Goal: Task Accomplishment & Management: Manage account settings

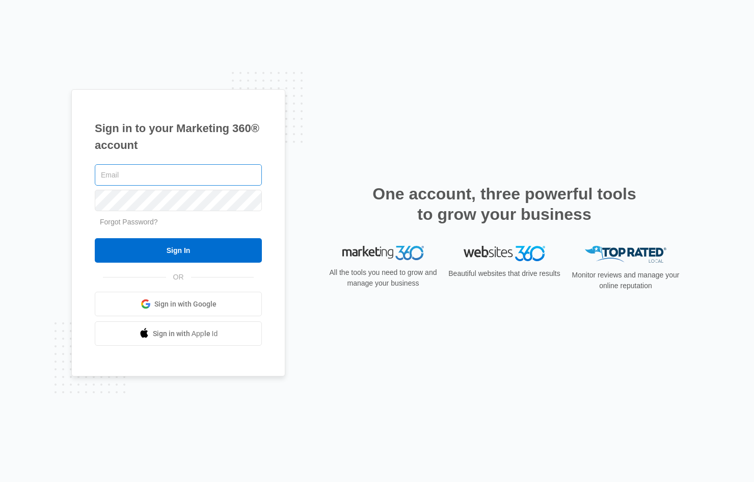
click at [199, 173] on input "text" at bounding box center [178, 174] width 167 height 21
click at [28, 234] on div "Sign in to your Marketing 360® account Forgot Password? Sign In OR Sign in with…" at bounding box center [377, 241] width 754 height 482
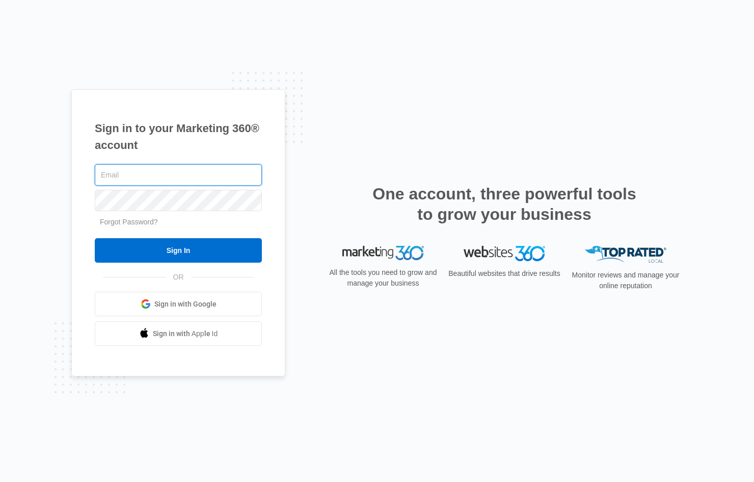
click at [103, 173] on input "text" at bounding box center [178, 174] width 167 height 21
click at [515, 366] on div "Sign in to your Marketing 360® account Forgot Password? Sign In OR" at bounding box center [376, 241] width 611 height 304
click at [499, 366] on div "Sign in to your Marketing 360® account Forgot Password? Sign In OR" at bounding box center [376, 241] width 611 height 304
click at [477, 371] on div "Sign in to your Marketing 360® account Forgot Password? Sign In OR" at bounding box center [376, 241] width 611 height 304
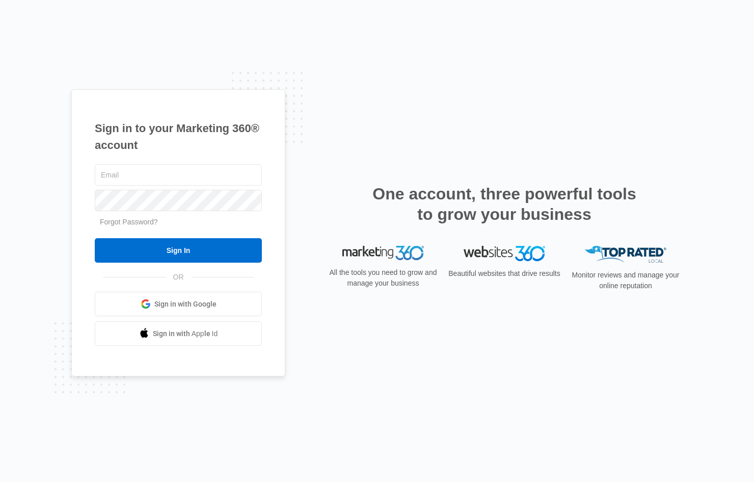
click at [453, 371] on div "Sign in to your Marketing 360® account Forgot Password? Sign In OR" at bounding box center [376, 241] width 611 height 304
click at [151, 41] on div "Sign in to your Marketing 360® account Forgot Password? Sign In OR Sign in with…" at bounding box center [377, 241] width 754 height 482
click at [247, 61] on div "Sign in to your Marketing 360® account Forgot Password? Sign In OR Sign in with…" at bounding box center [377, 241] width 754 height 482
click at [388, 386] on div "Sign in to your Marketing 360® account Forgot Password? Sign In OR" at bounding box center [376, 241] width 611 height 304
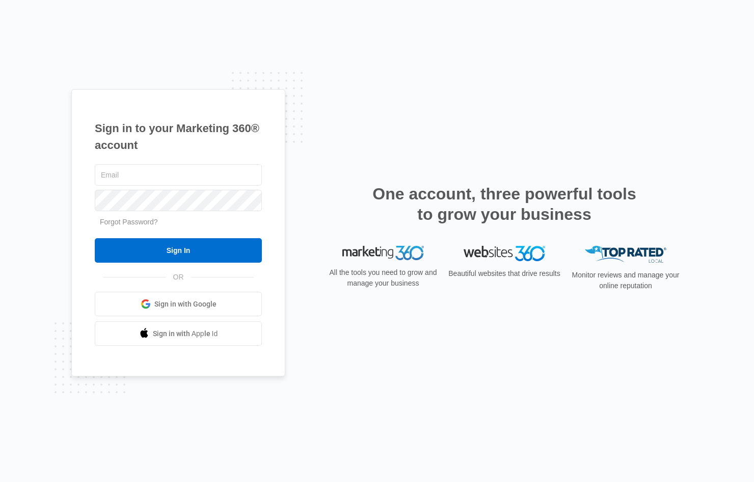
click at [387, 383] on div "Sign in to your Marketing 360® account Forgot Password? Sign In OR" at bounding box center [376, 241] width 611 height 304
click at [606, 367] on div "Sign in to your Marketing 360® account Forgot Password? Sign In OR" at bounding box center [376, 241] width 611 height 304
click at [595, 362] on div "Sign in to your Marketing 360® account Forgot Password? Sign In OR" at bounding box center [376, 241] width 611 height 304
click at [140, 162] on div at bounding box center [178, 174] width 167 height 25
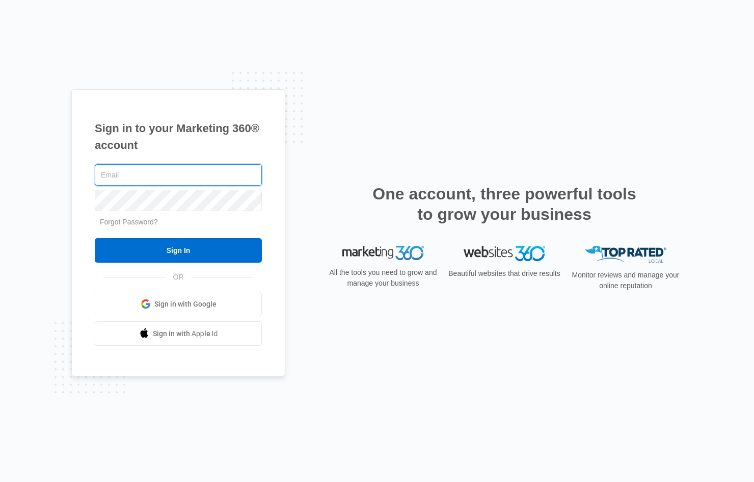
click at [133, 175] on input "text" at bounding box center [178, 174] width 167 height 21
click at [210, 66] on div "Sign in to your Marketing 360® account Forgot Password? Sign In OR Sign in with…" at bounding box center [377, 241] width 754 height 482
click at [220, 54] on div "Sign in to your Marketing 360® account Forgot Password? Sign In OR Sign in with…" at bounding box center [377, 241] width 754 height 482
click at [653, 357] on div "Sign in to your Marketing 360® account Forgot Password? Sign In OR" at bounding box center [376, 241] width 611 height 304
click at [113, 169] on input "text" at bounding box center [178, 174] width 167 height 21
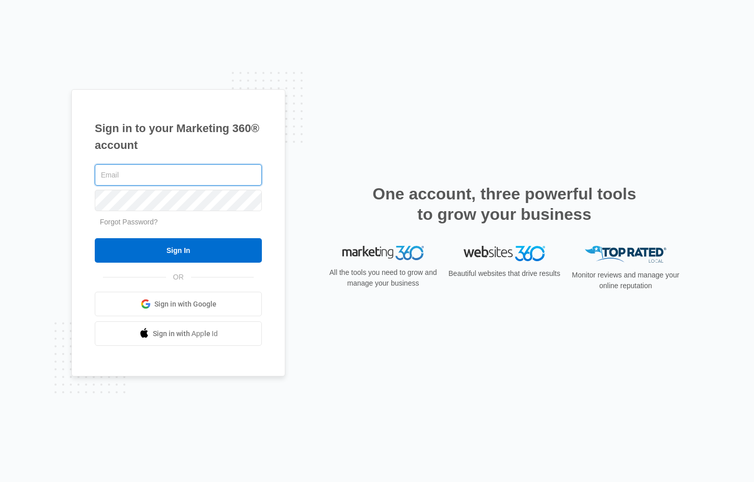
paste input "[PERSON_NAME][EMAIL_ADDRESS][DOMAIN_NAME]"
type input "[PERSON_NAME][EMAIL_ADDRESS][DOMAIN_NAME]"
click at [421, 361] on div "Sign in to your Marketing 360® account alie@drgsweightloss.com Forgot Password?…" at bounding box center [376, 241] width 611 height 304
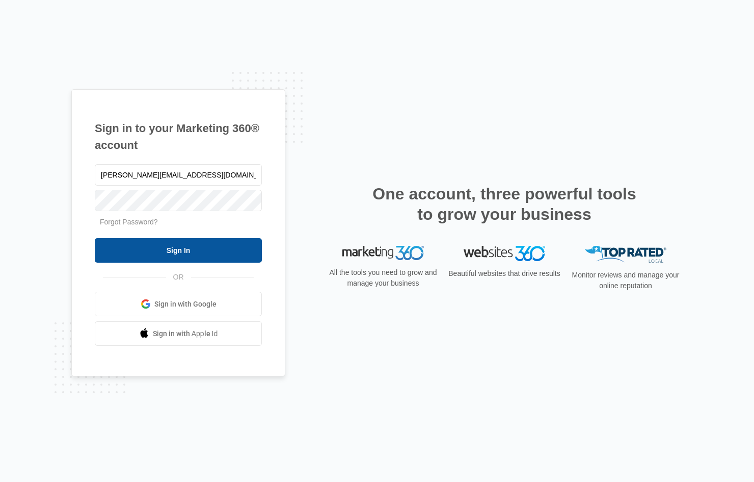
click at [177, 249] on input "Sign In" at bounding box center [178, 250] width 167 height 24
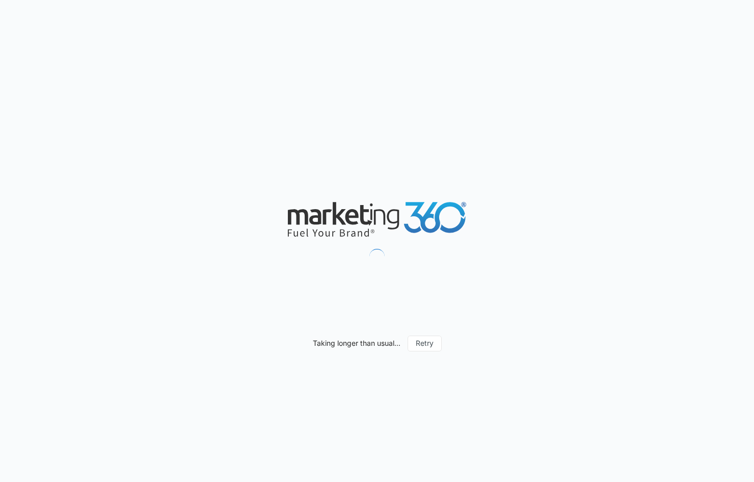
click at [487, 54] on div "Taking longer than usual... Retry" at bounding box center [377, 241] width 754 height 482
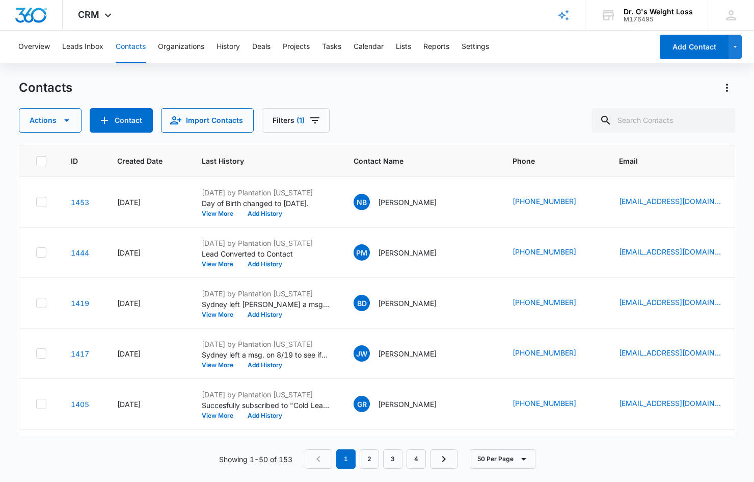
click at [208, 88] on div "Contacts" at bounding box center [377, 87] width 716 height 16
click at [313, 122] on icon "Filters" at bounding box center [315, 120] width 12 height 12
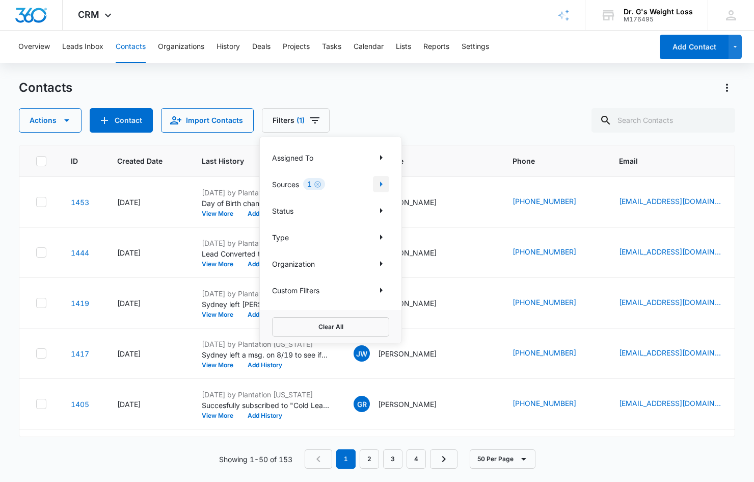
click at [378, 183] on icon "Show Sources filters" at bounding box center [381, 184] width 12 height 12
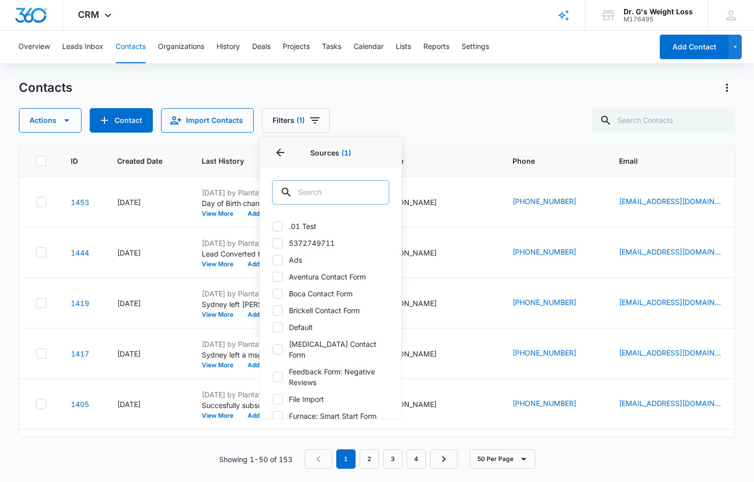
click at [319, 196] on input "text" at bounding box center [330, 192] width 117 height 24
click at [336, 342] on label "[MEDICAL_DATA] Contact Form" at bounding box center [330, 348] width 117 height 21
click at [273, 349] on input "[MEDICAL_DATA] Contact Form" at bounding box center [272, 349] width 1 height 1
checkbox input "true"
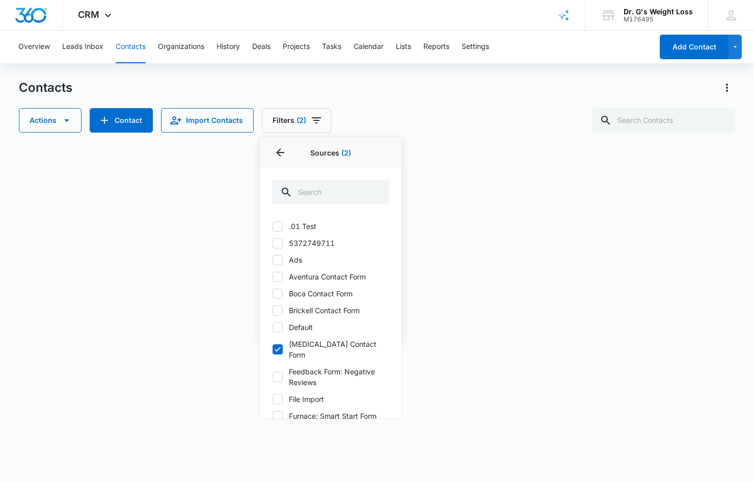
click at [349, 82] on div "Contacts" at bounding box center [377, 87] width 716 height 16
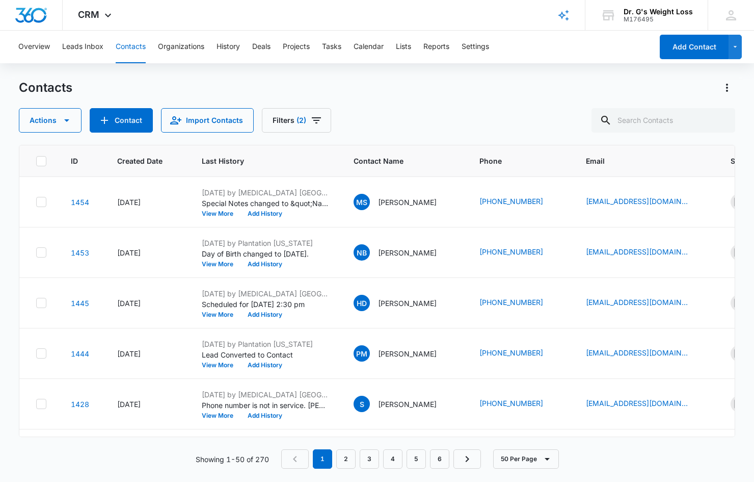
click at [349, 82] on div "Contacts" at bounding box center [377, 87] width 716 height 16
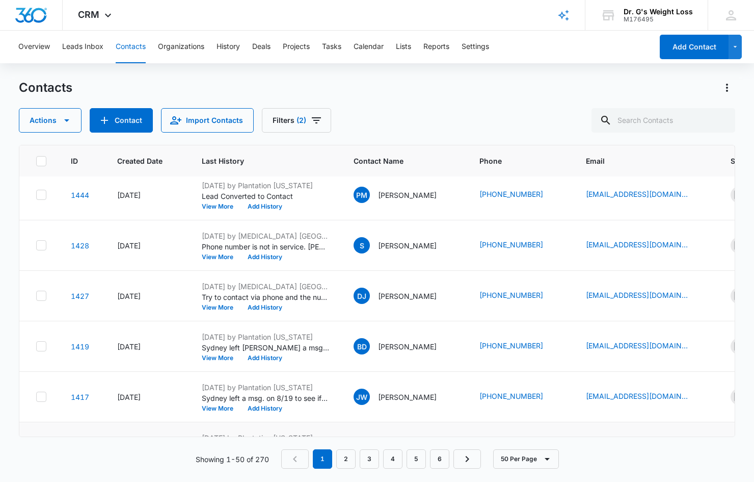
scroll to position [153, 0]
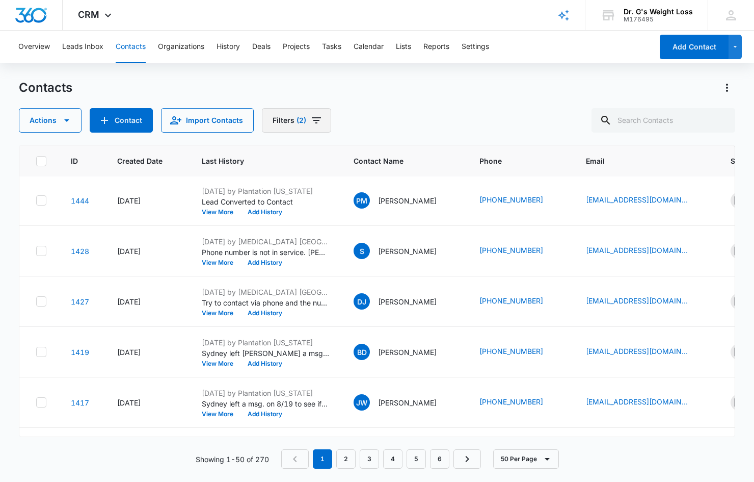
click at [282, 122] on button "Filters (2)" at bounding box center [296, 120] width 69 height 24
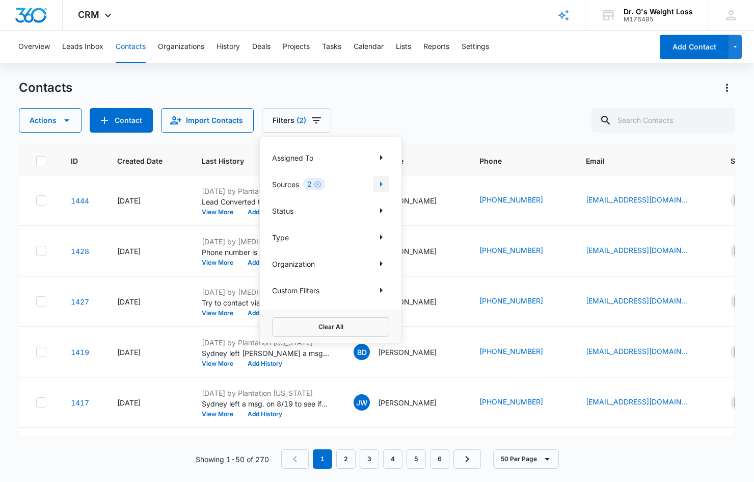
click at [382, 183] on icon "Show Sources filters" at bounding box center [381, 183] width 3 height 5
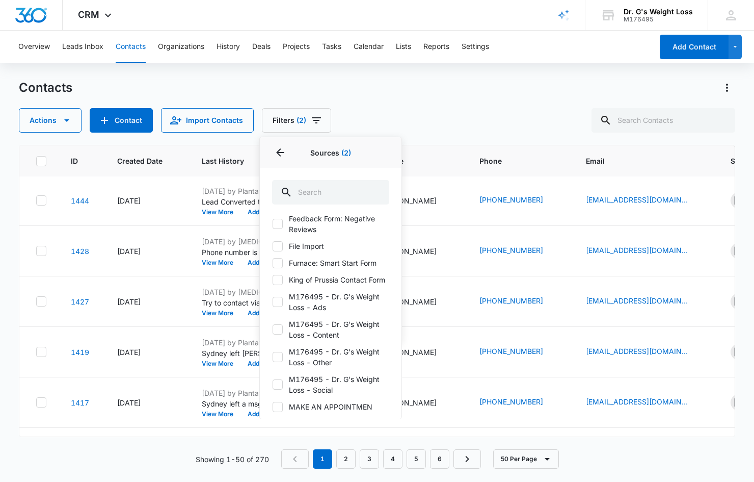
scroll to position [306, 0]
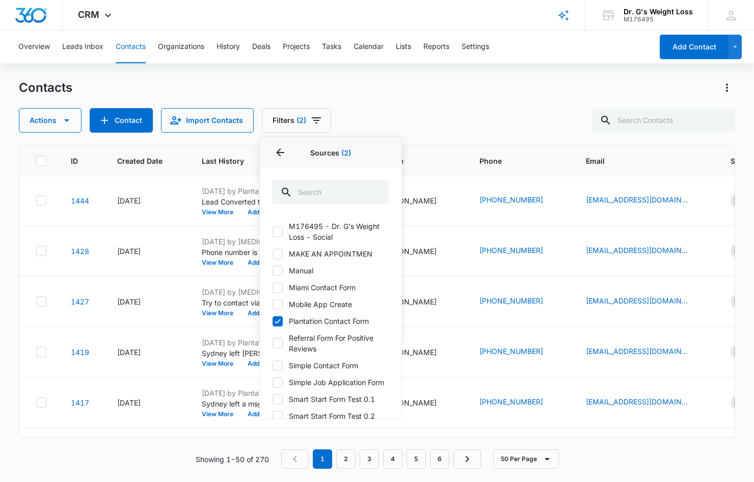
click at [280, 320] on icon at bounding box center [277, 320] width 9 height 9
click at [273, 320] on input "Plantation Contact Form" at bounding box center [272, 320] width 1 height 1
checkbox input "false"
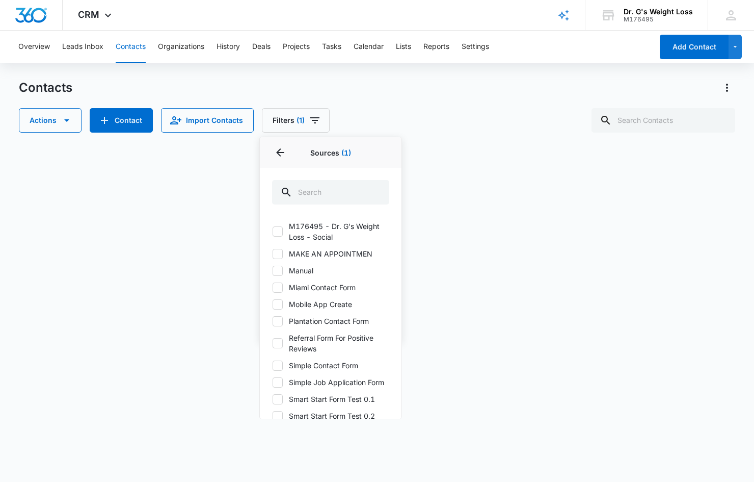
click at [364, 106] on div "Contacts Actions Contact Import Contacts Filters (1) Assigned To Sources 1 Sour…" at bounding box center [377, 105] width 716 height 53
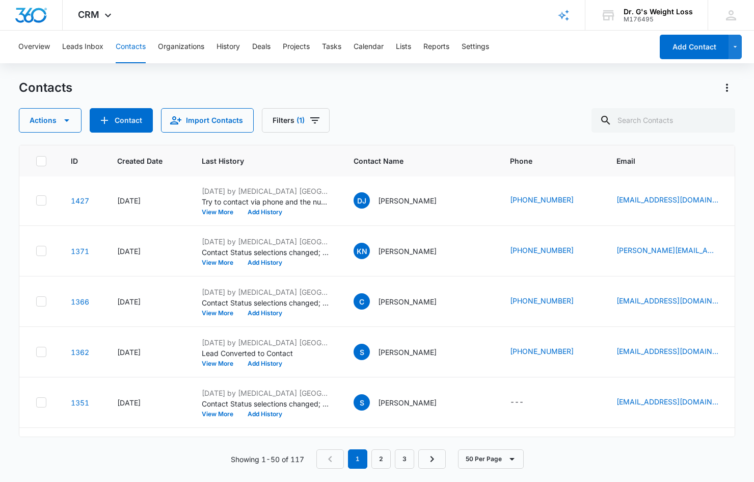
scroll to position [0, 0]
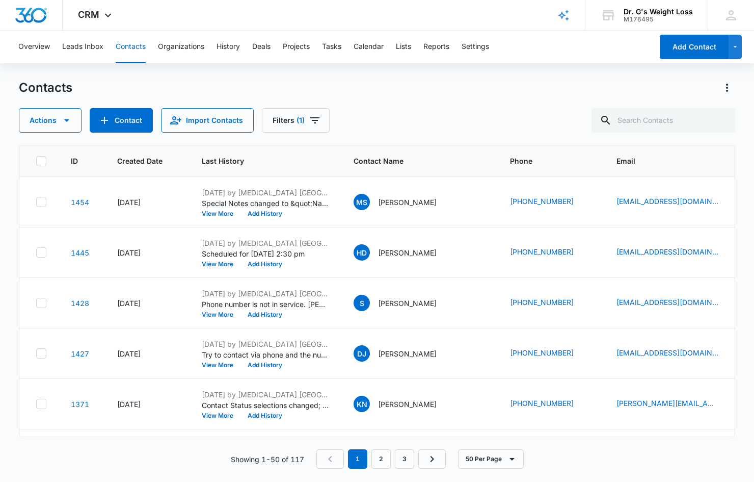
click at [423, 93] on div "Contacts" at bounding box center [377, 87] width 716 height 16
click at [422, 94] on div "Contacts" at bounding box center [377, 87] width 716 height 16
click at [418, 113] on div "Actions Contact Import Contacts Filters (1)" at bounding box center [377, 120] width 716 height 24
click at [370, 3] on div "CRM Apps Reputation Forms CRM Email Social Payments POS Content Ads Intelligenc…" at bounding box center [377, 15] width 754 height 31
